Goal: Task Accomplishment & Management: Complete application form

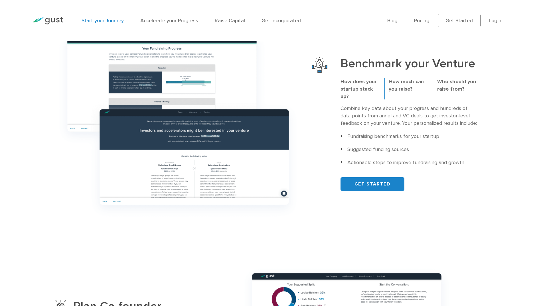
scroll to position [228, 0]
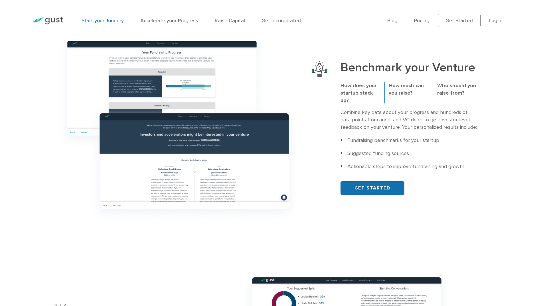
click at [370, 184] on link "GET STARTED" at bounding box center [372, 188] width 64 height 14
click at [269, 21] on link "Get Incorporated" at bounding box center [280, 21] width 39 height 6
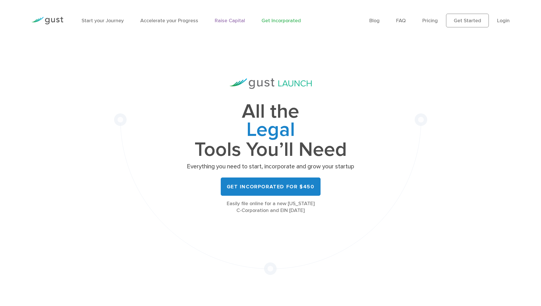
click at [227, 21] on link "Raise Capital" at bounding box center [230, 21] width 30 height 6
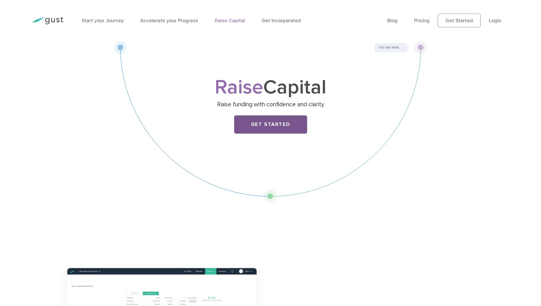
click at [266, 125] on link "Get Started" at bounding box center [270, 124] width 73 height 18
